Goal: Complete application form: Complete application form

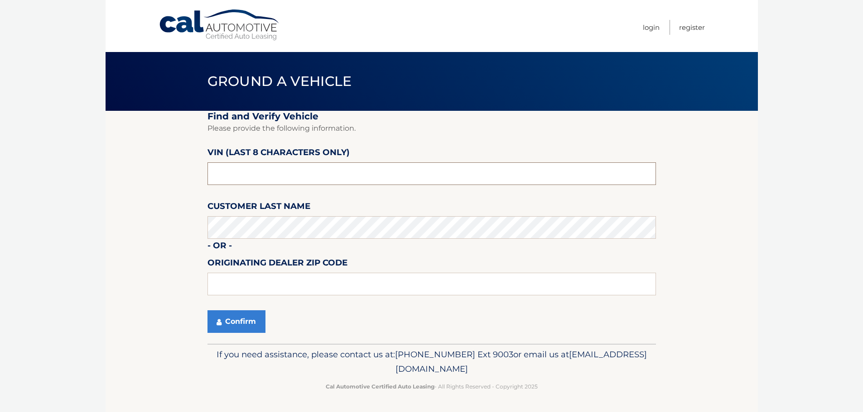
click at [335, 172] on input "text" at bounding box center [431, 174] width 448 height 23
click at [314, 175] on input "text" at bounding box center [431, 174] width 448 height 23
click at [265, 172] on input "text" at bounding box center [431, 174] width 448 height 23
type input "nt206264"
click at [282, 283] on input "text" at bounding box center [431, 284] width 448 height 23
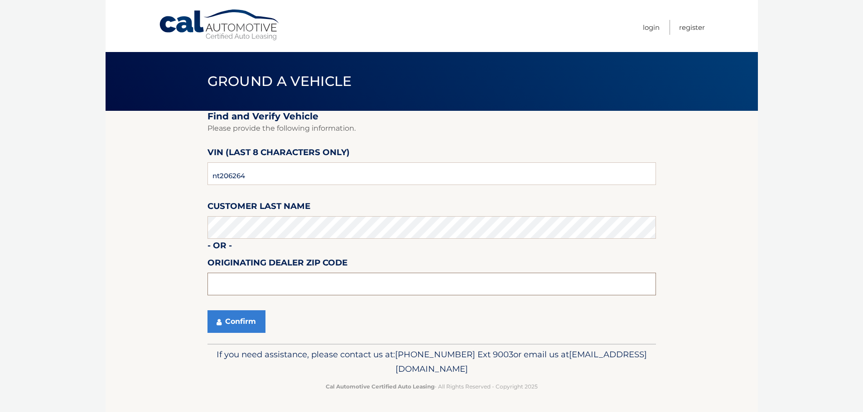
type input "33411"
click at [228, 316] on button "Confirm" at bounding box center [236, 322] width 58 height 23
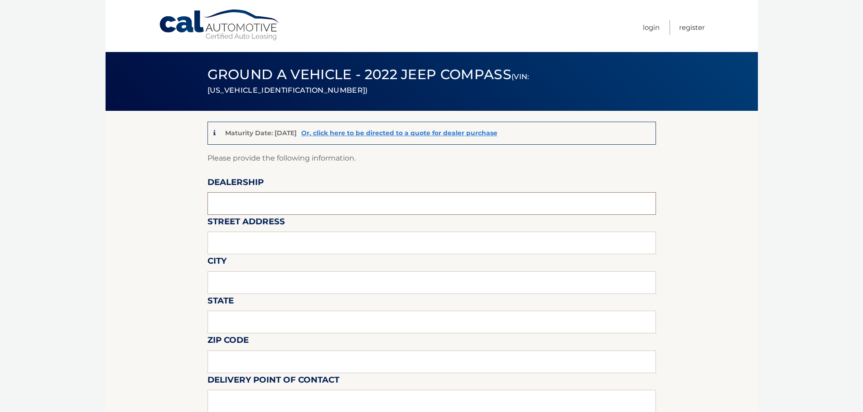
click at [284, 204] on input "text" at bounding box center [431, 203] width 448 height 23
type input "[PERSON_NAME] jeep"
type input "6500 okeechobee blvd"
type input "[GEOGRAPHIC_DATA]"
type input "fl"
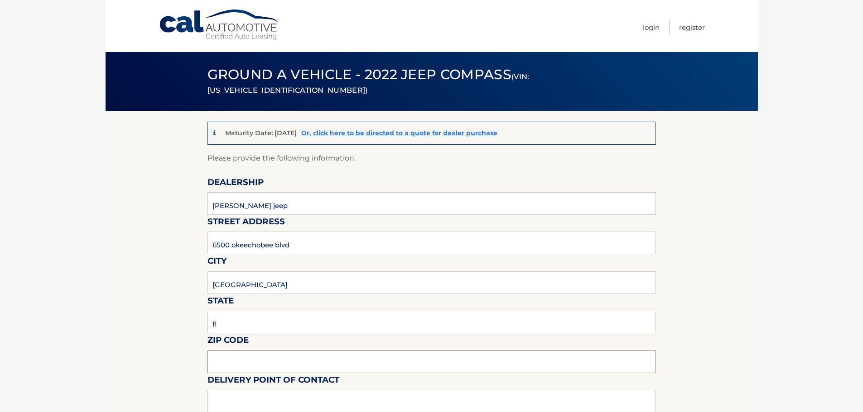
type input "33411"
type input "[PERSON_NAME]"
type input "8137209044"
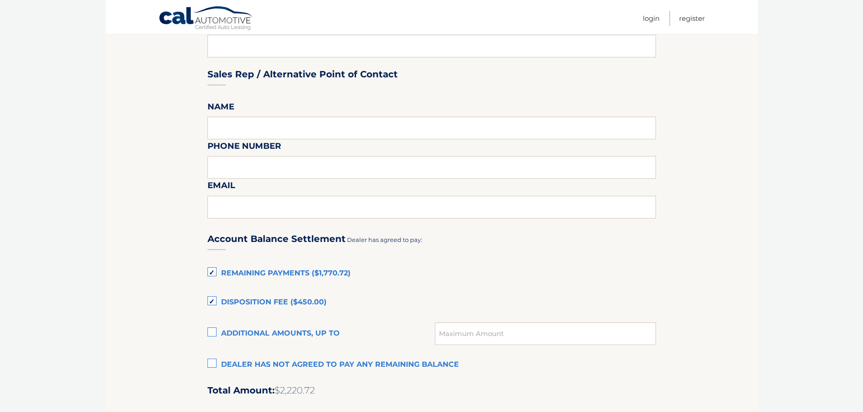
scroll to position [453, 0]
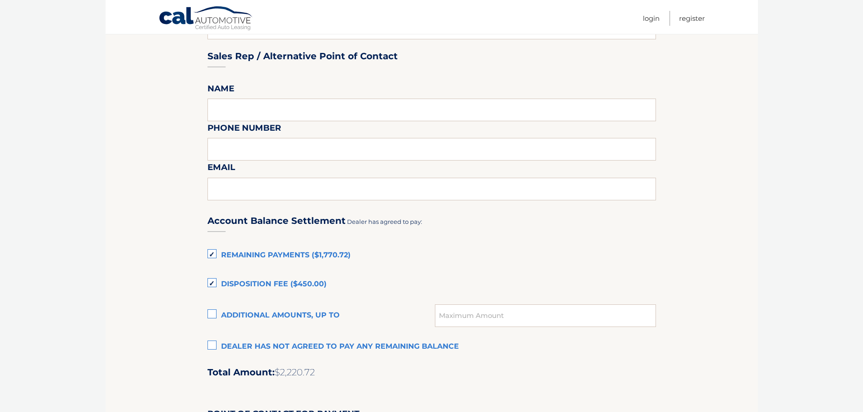
click at [212, 283] on label "Disposition Fee ($450.00)" at bounding box center [431, 285] width 448 height 18
click at [0, 0] on input "Disposition Fee ($450.00)" at bounding box center [0, 0] width 0 height 0
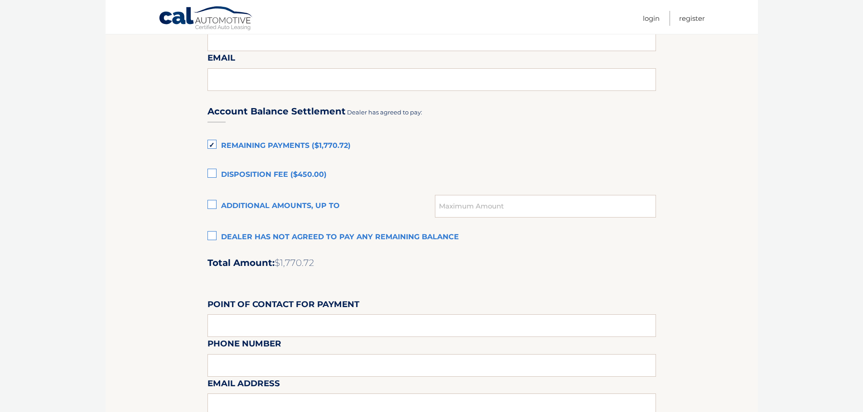
scroll to position [589, 0]
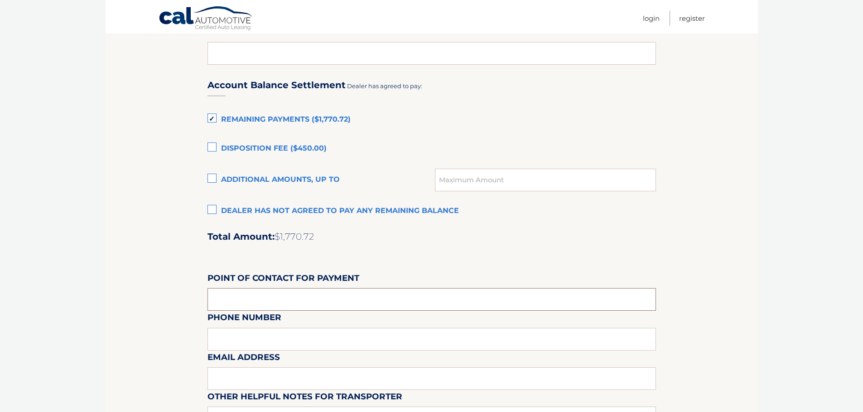
click at [298, 296] on input "text" at bounding box center [431, 299] width 448 height 23
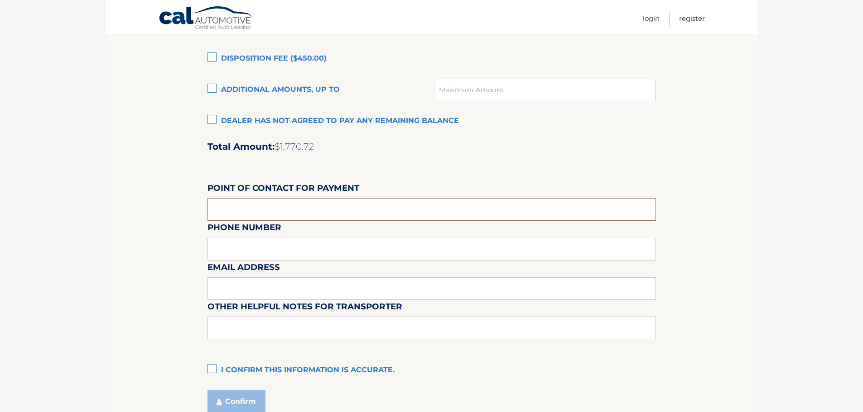
scroll to position [679, 0]
type input "r"
type input "RODENRY [PERSON_NAME]"
drag, startPoint x: 311, startPoint y: 246, endPoint x: 310, endPoint y: 251, distance: 4.6
click at [310, 251] on div "Email Address" at bounding box center [431, 240] width 448 height 39
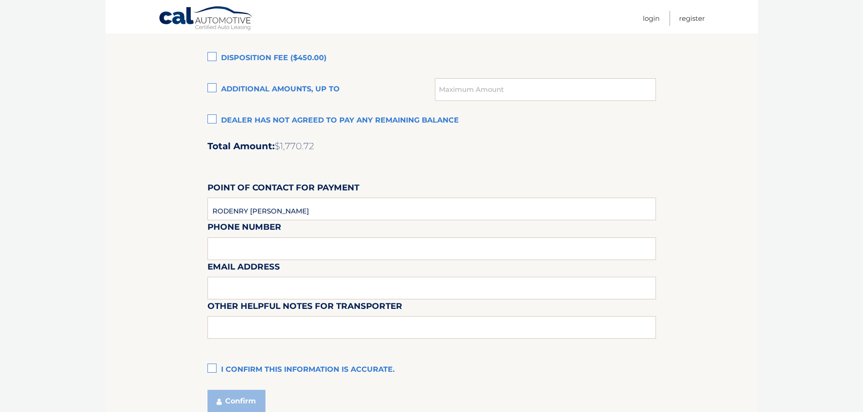
click at [297, 254] on div "Email Address" at bounding box center [431, 240] width 448 height 39
click at [214, 368] on label "I confirm this information is accurate." at bounding box center [431, 370] width 448 height 18
click at [0, 0] on input "I confirm this information is accurate." at bounding box center [0, 0] width 0 height 0
click at [238, 398] on button "Confirm" at bounding box center [236, 401] width 58 height 23
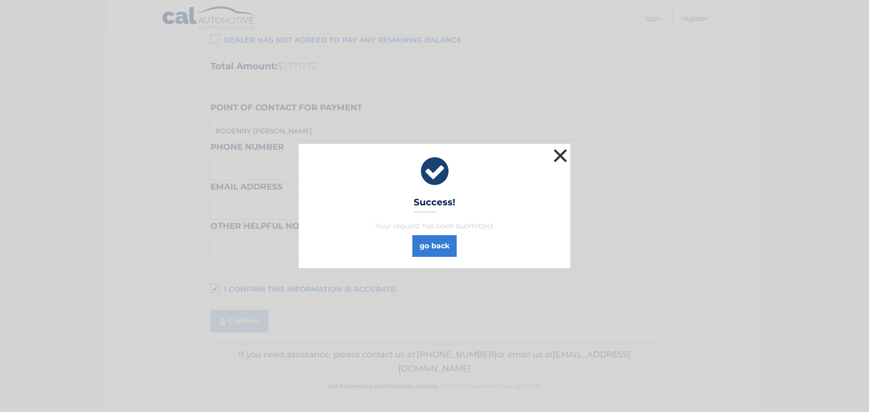
click at [562, 156] on button "×" at bounding box center [560, 156] width 18 height 18
